Goal: Task Accomplishment & Management: Complete application form

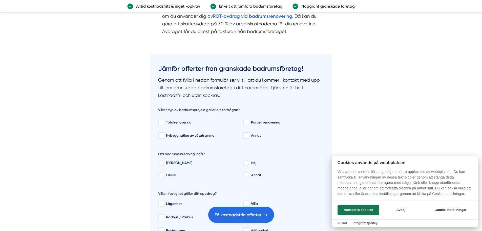
scroll to position [759, 0]
click at [164, 122] on div at bounding box center [241, 115] width 482 height 231
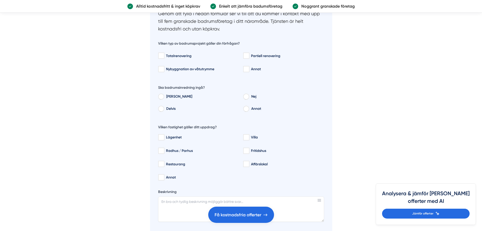
scroll to position [835, 0]
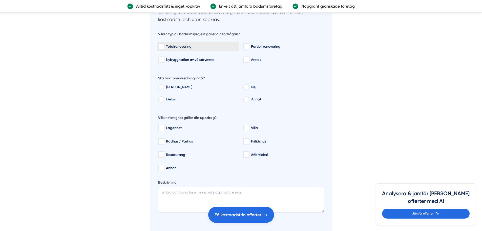
click at [162, 50] on label "Totalrenovering" at bounding box center [198, 46] width 82 height 9
click at [162, 49] on input "Totalrenovering" at bounding box center [161, 46] width 6 height 5
checkbox input "true"
click at [248, 88] on input "Nej" at bounding box center [246, 88] width 6 height 5
radio input "true"
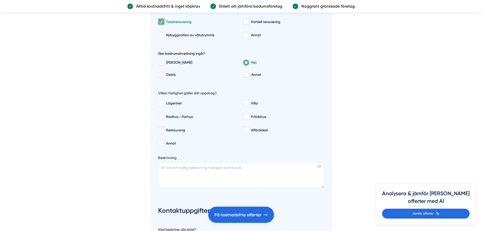
scroll to position [861, 0]
click at [246, 103] on input "Villa" at bounding box center [246, 102] width 6 height 5
checkbox input "true"
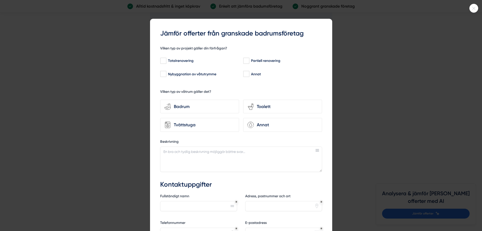
scroll to position [1139, 0]
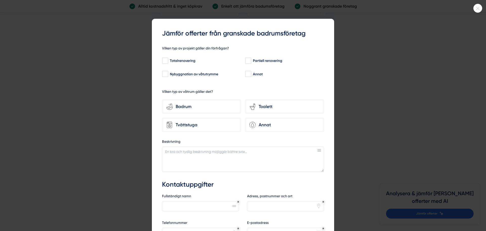
click at [127, 102] on div at bounding box center [243, 115] width 486 height 231
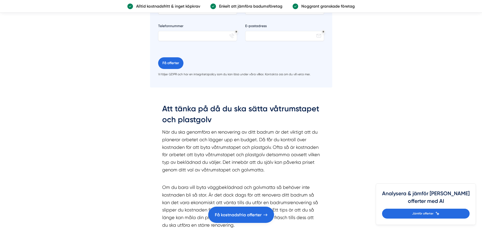
scroll to position [1316, 0]
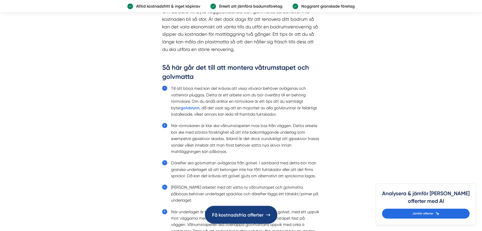
click at [264, 218] on link "Få kostnadsfria offerter" at bounding box center [241, 215] width 72 height 18
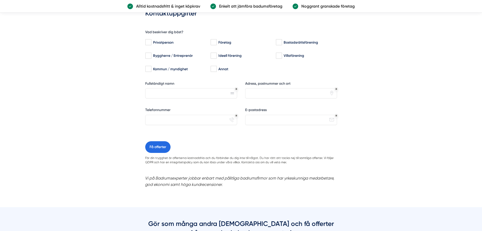
scroll to position [405, 0]
